Goal: Task Accomplishment & Management: Use online tool/utility

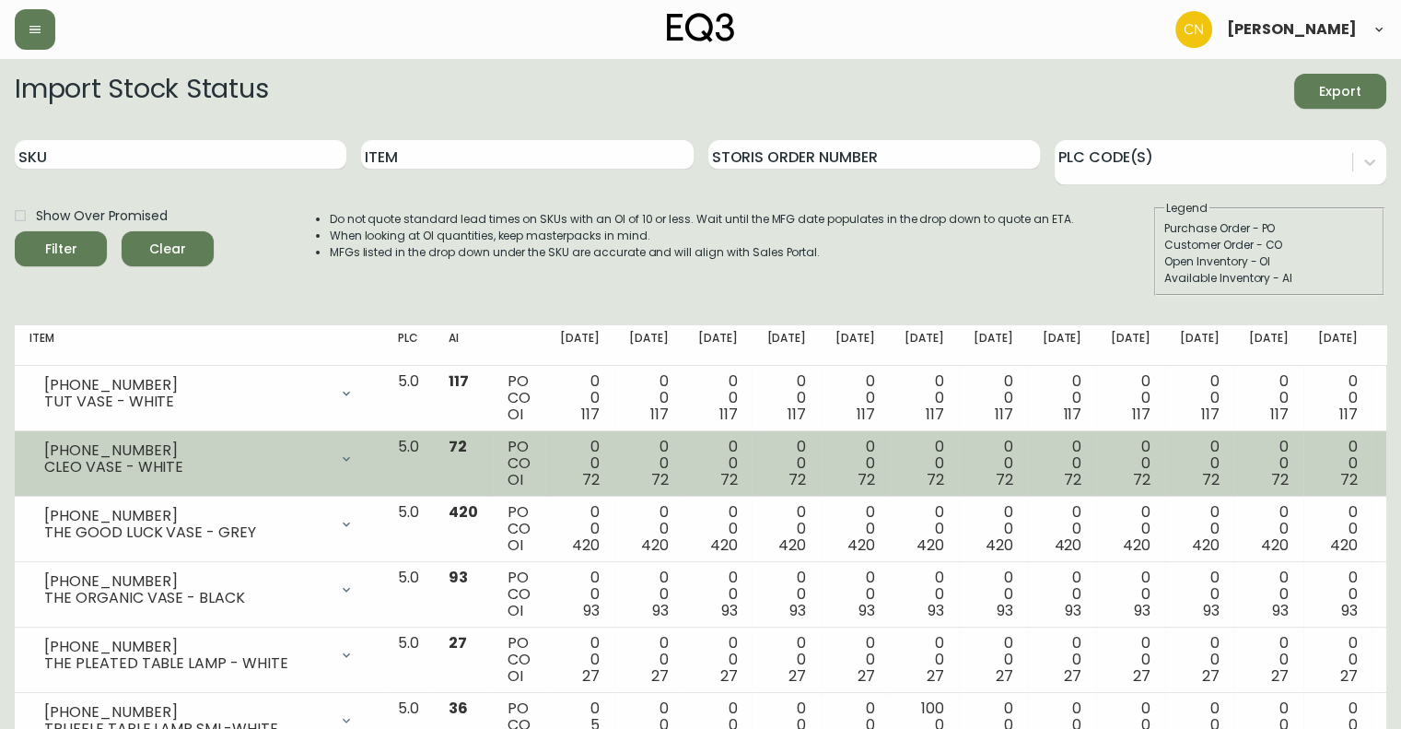
click at [145, 451] on div "[PHONE_NUMBER]" at bounding box center [186, 450] width 284 height 17
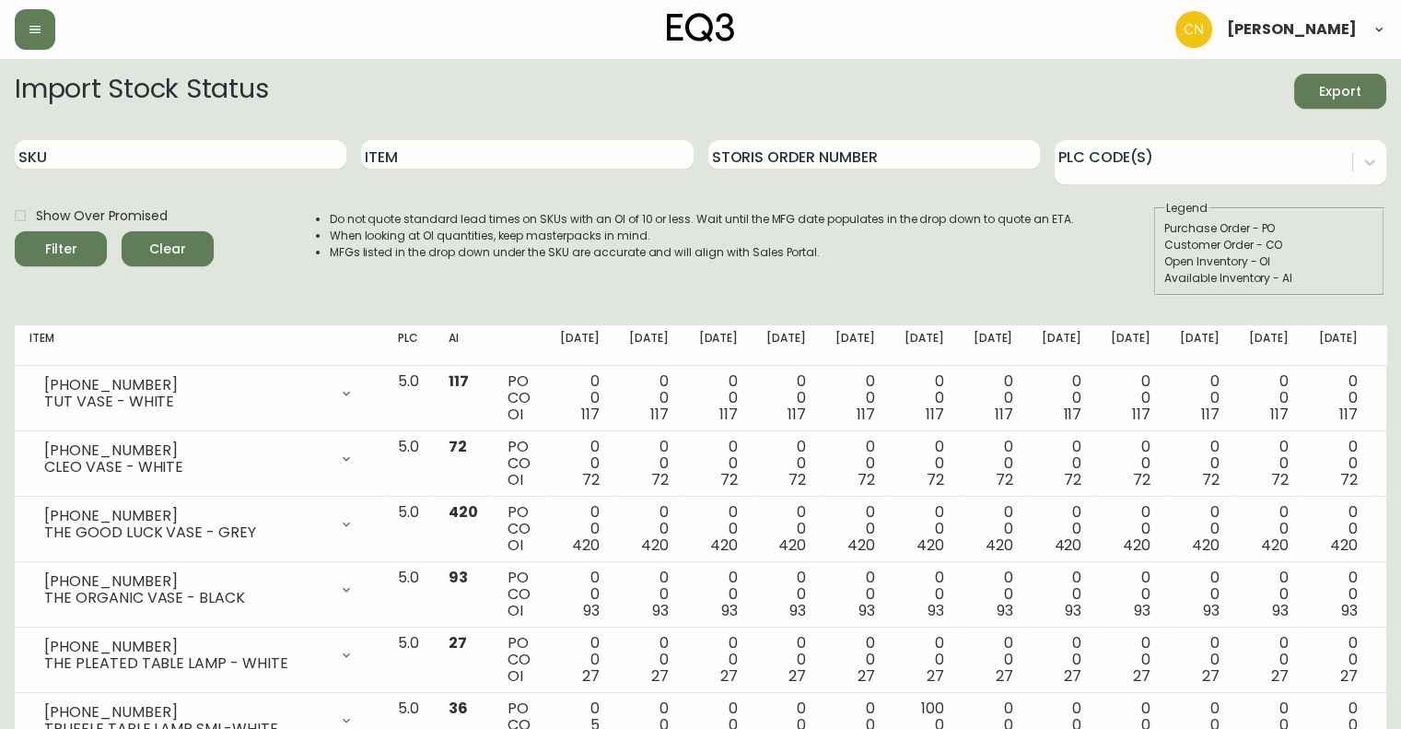
click at [1343, 86] on span "Export" at bounding box center [1340, 91] width 63 height 23
